Goal: Check status: Check status

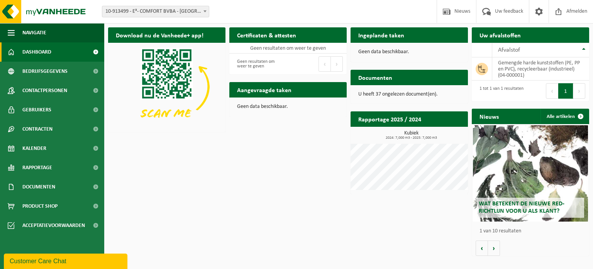
click at [68, 261] on div "Customer Care Chat" at bounding box center [66, 261] width 112 height 9
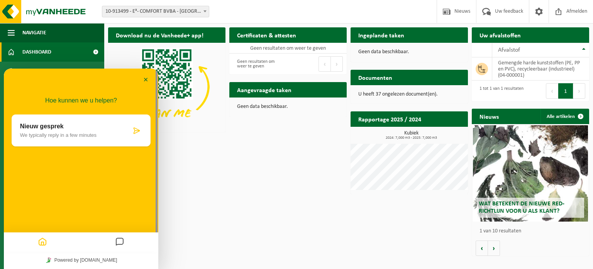
click at [117, 240] on icon "Messages" at bounding box center [119, 242] width 9 height 15
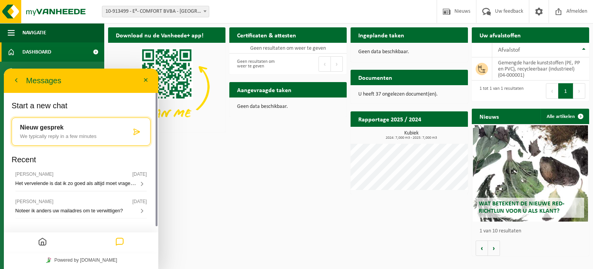
click at [45, 242] on icon "Home" at bounding box center [42, 242] width 9 height 15
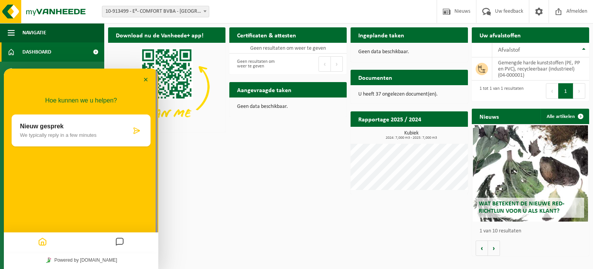
click at [120, 242] on icon "Messages" at bounding box center [119, 242] width 9 height 15
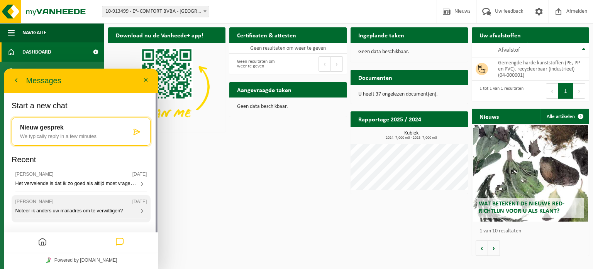
click at [84, 209] on span "Noteer ik anders uw mailadres om te verwittigen?" at bounding box center [69, 211] width 108 height 6
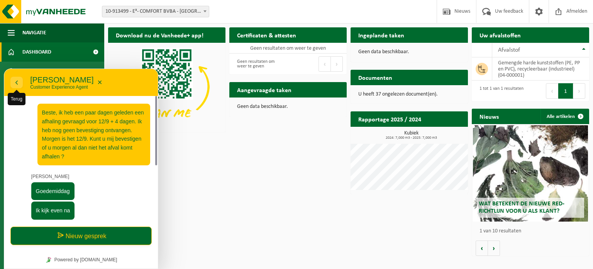
click at [18, 81] on icon "button" at bounding box center [16, 82] width 7 height 9
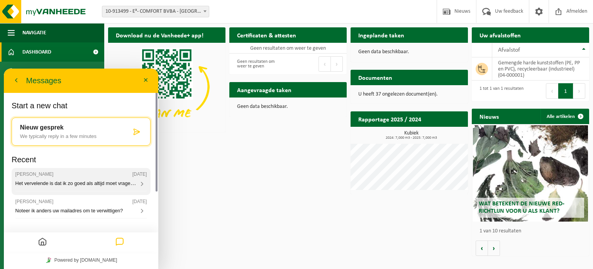
click at [77, 186] on span "Het vervelende is dat ik zo goed als altijd moet vragen, en dus meestal op het …" at bounding box center [227, 183] width 424 height 7
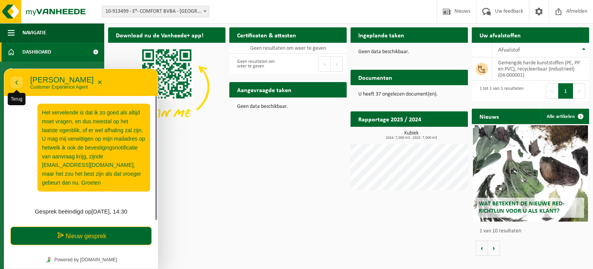
click at [17, 80] on icon "button" at bounding box center [16, 82] width 7 height 9
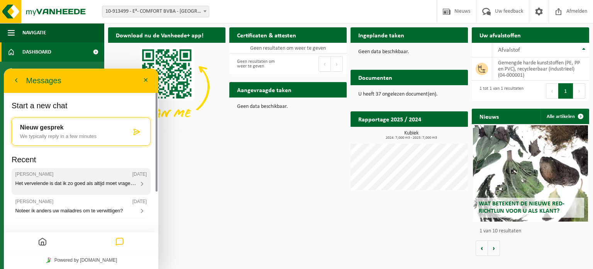
click at [63, 187] on div "Het vervelende is dat ik zo goed als altijd moet vragen, en dus meestal op het …" at bounding box center [81, 184] width 132 height 7
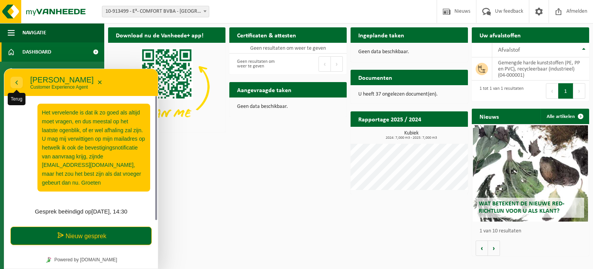
click at [18, 85] on icon "button" at bounding box center [16, 82] width 7 height 9
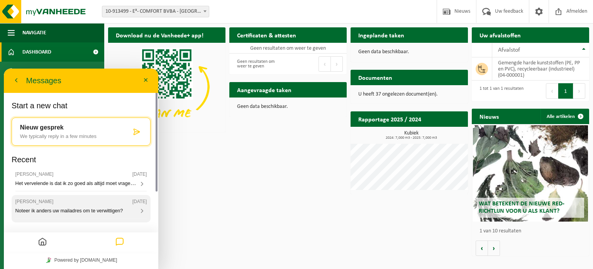
click at [69, 209] on span "Noteer ik anders uw mailadres om te verwittigen?" at bounding box center [69, 211] width 108 height 6
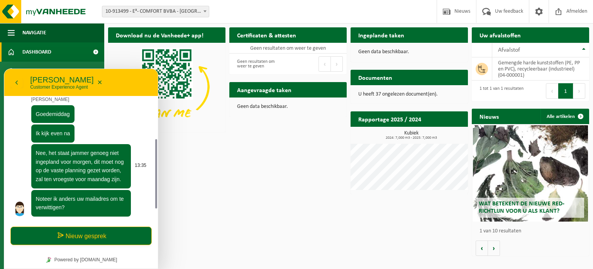
scroll to position [97, 0]
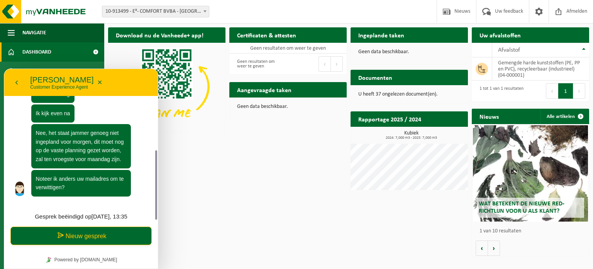
click at [190, 193] on div "Download nu de Vanheede+ app! Verberg Certificaten & attesten Bekijk uw certifi…" at bounding box center [348, 142] width 485 height 237
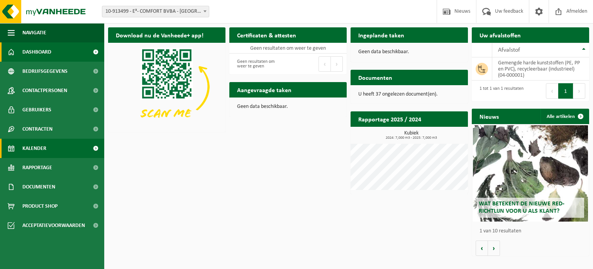
click at [41, 149] on span "Kalender" at bounding box center [34, 148] width 24 height 19
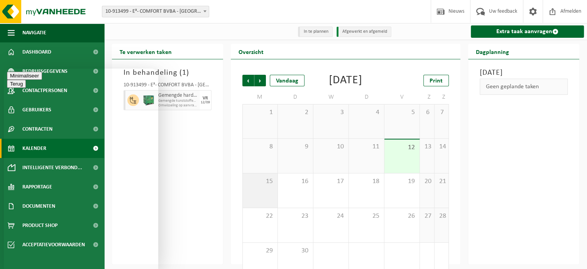
click at [266, 200] on div "15" at bounding box center [260, 191] width 35 height 34
click at [42, 80] on button "Minimaliseer" at bounding box center [24, 76] width 35 height 8
